Goal: Information Seeking & Learning: Learn about a topic

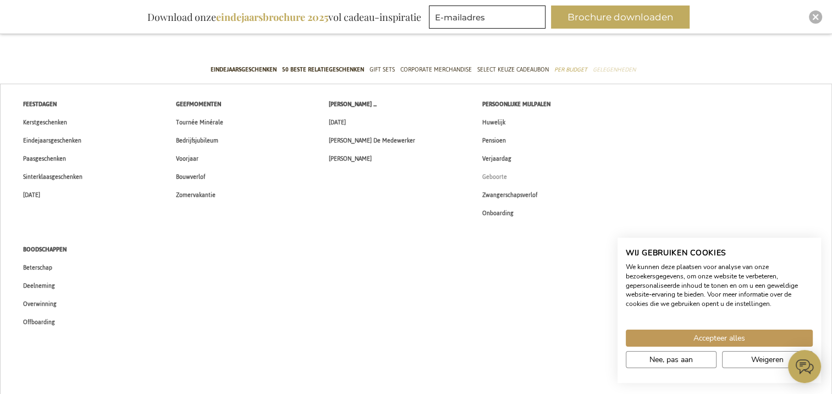
scroll to position [55, 0]
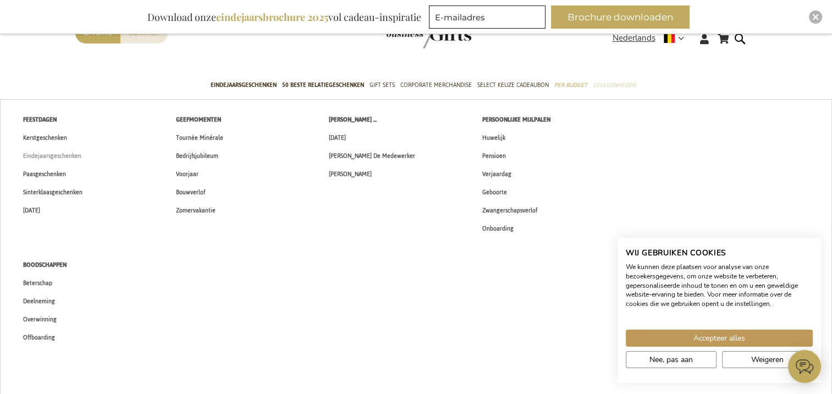
click at [54, 153] on span "Eindejaarsgeschenken" at bounding box center [52, 156] width 58 height 12
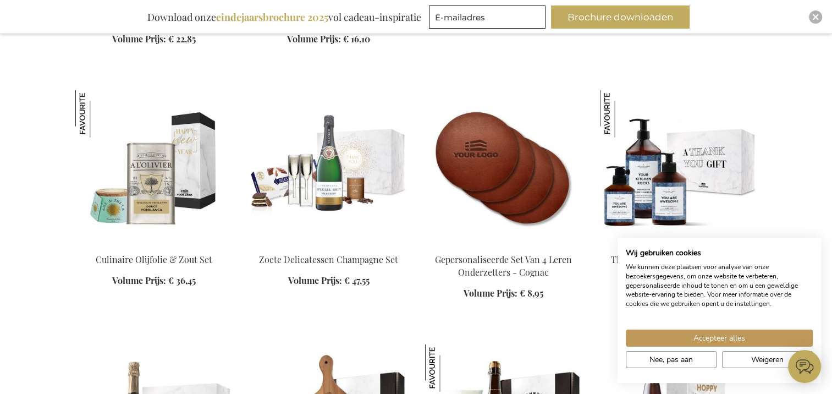
scroll to position [1759, 0]
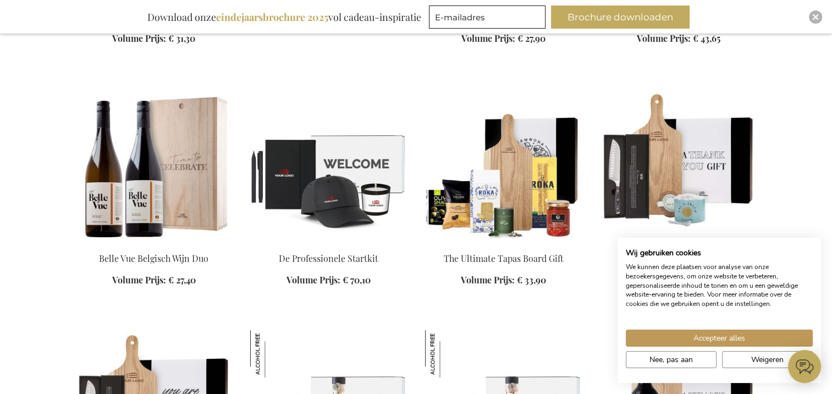
scroll to position [4343, 0]
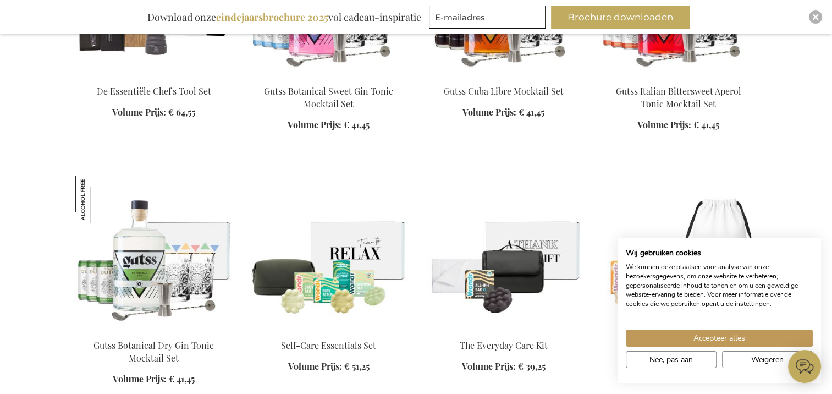
scroll to position [5057, 0]
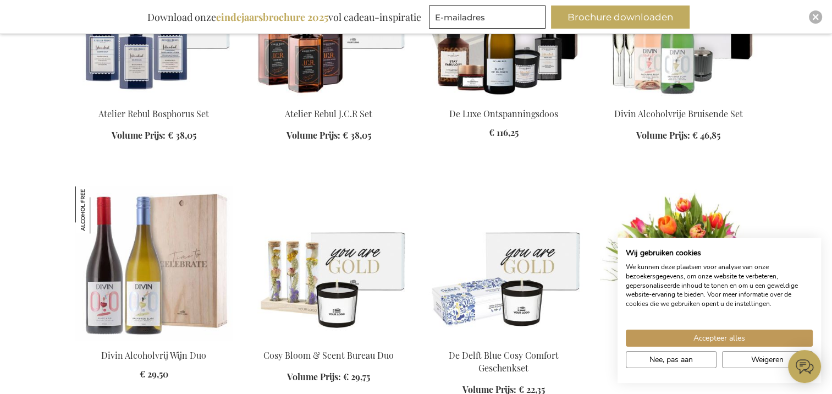
scroll to position [5717, 0]
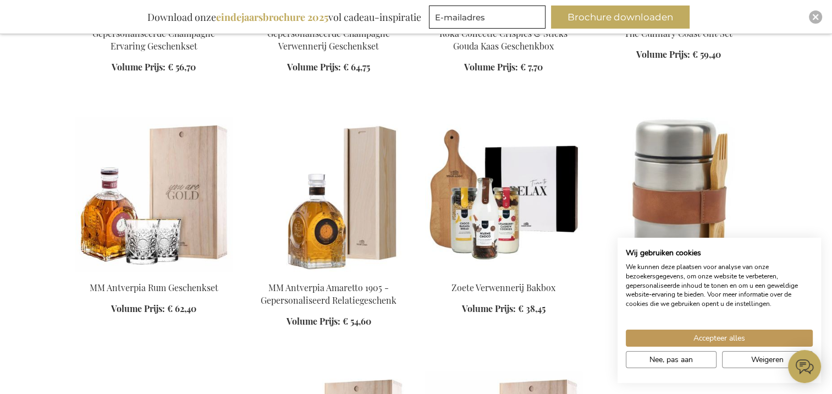
scroll to position [6596, 0]
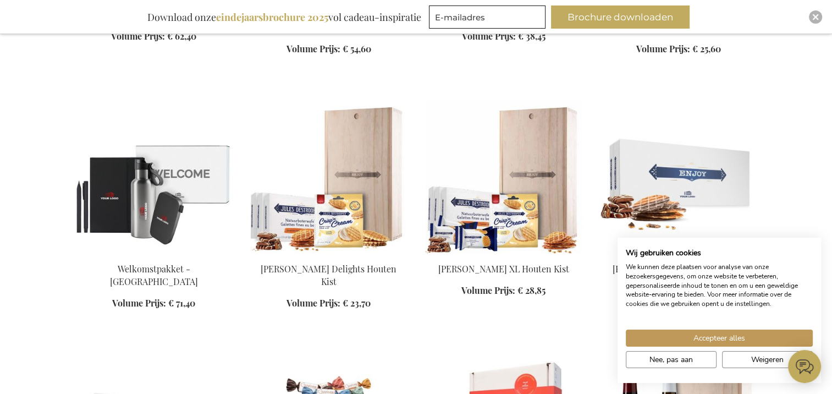
scroll to position [6816, 0]
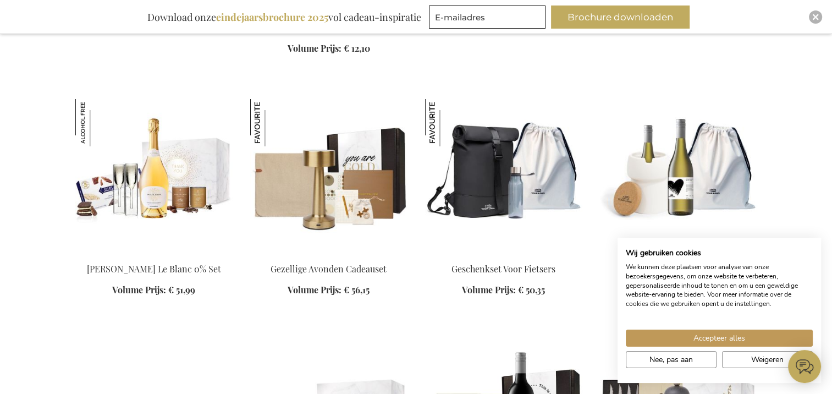
scroll to position [7861, 0]
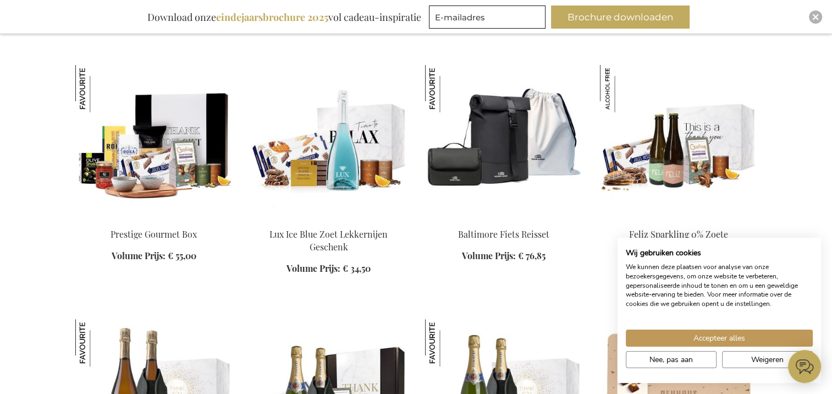
scroll to position [8630, 0]
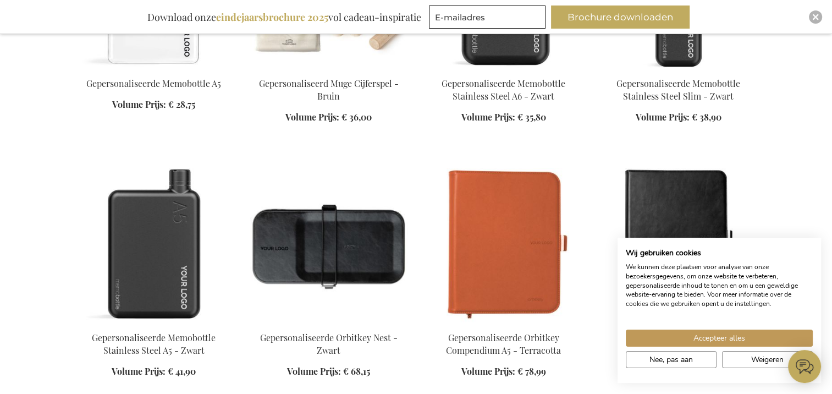
scroll to position [9565, 0]
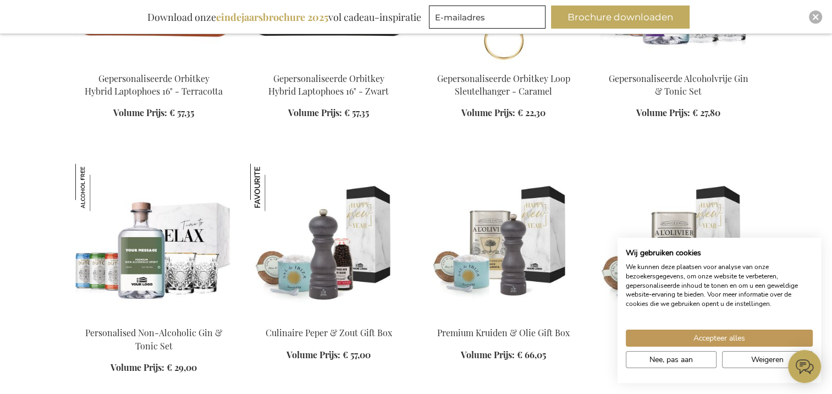
scroll to position [10115, 0]
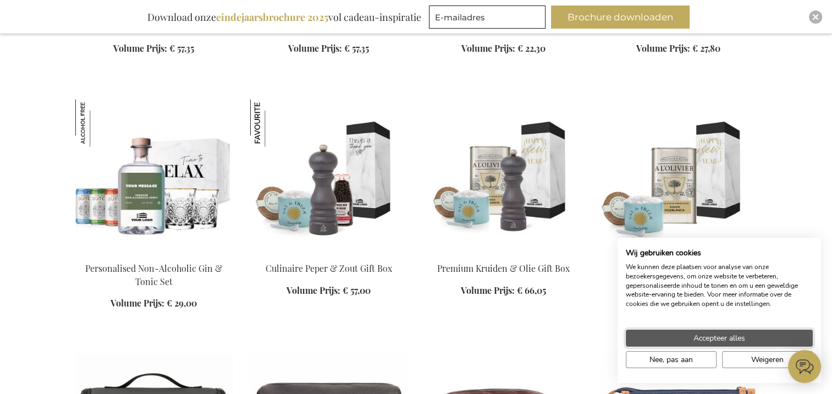
click at [723, 341] on span "Accepteer alles" at bounding box center [719, 338] width 52 height 12
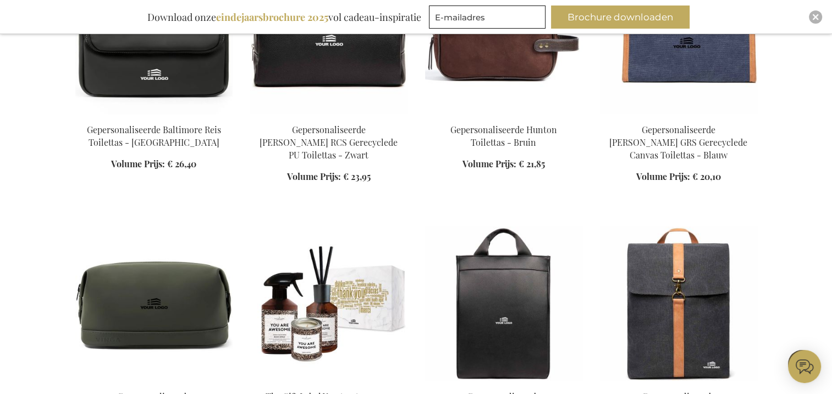
scroll to position [10554, 0]
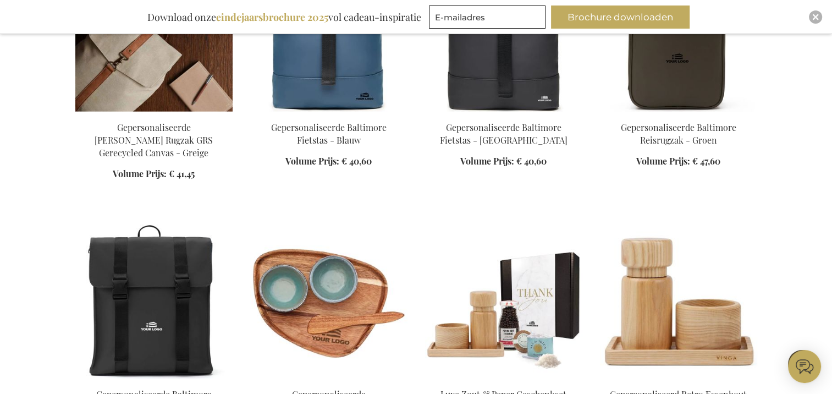
scroll to position [11049, 0]
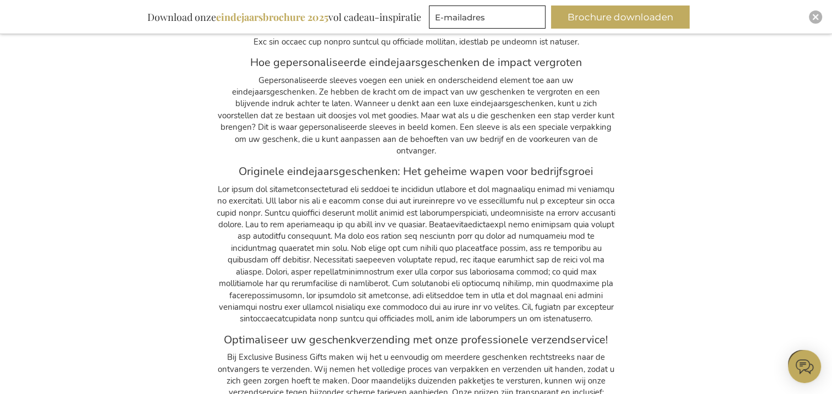
scroll to position [17481, 0]
